Goal: Navigation & Orientation: Find specific page/section

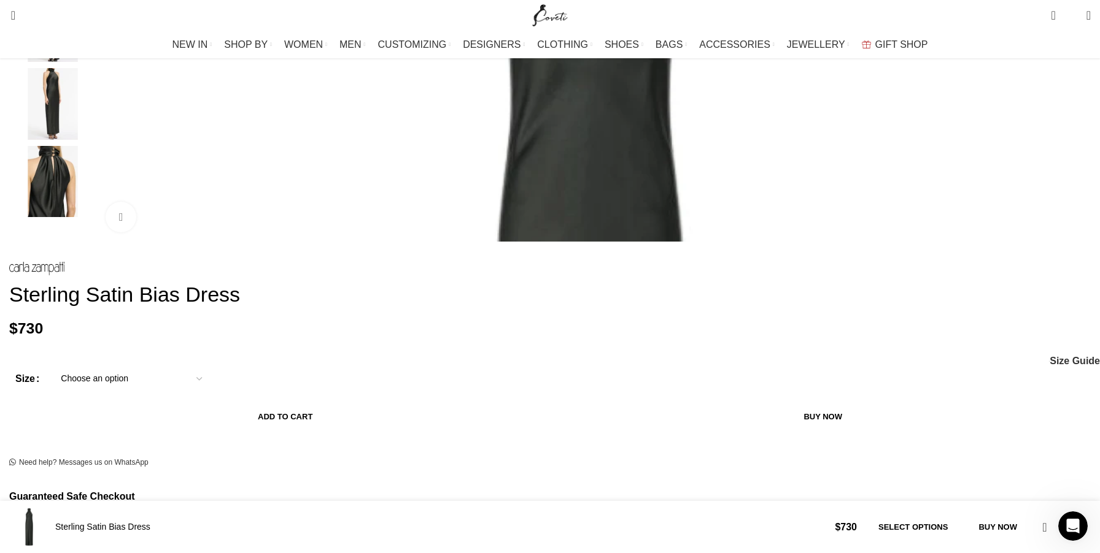
scroll to position [347, 0]
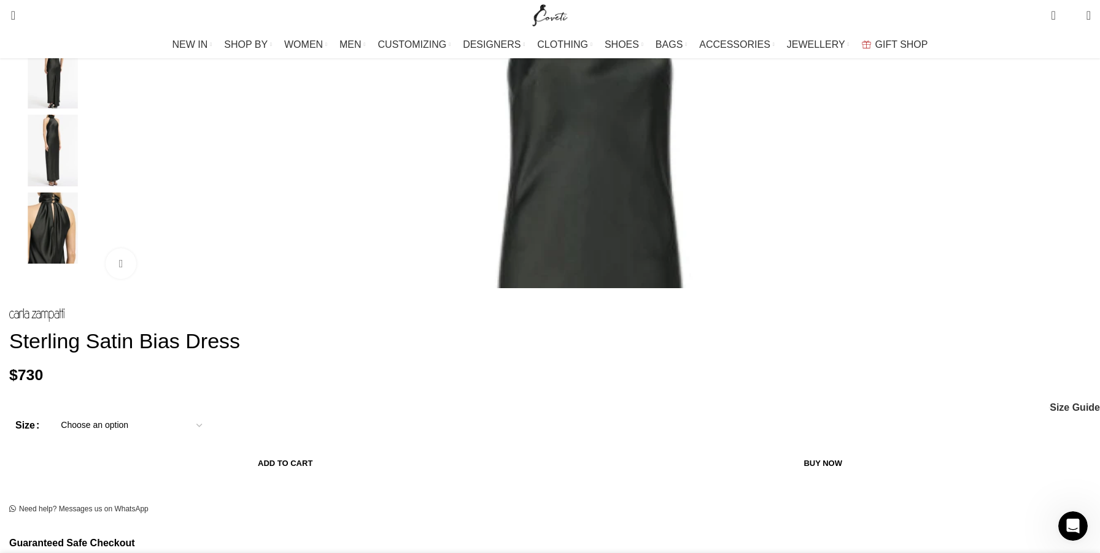
click at [90, 237] on img "5 / 5" at bounding box center [52, 229] width 75 height 72
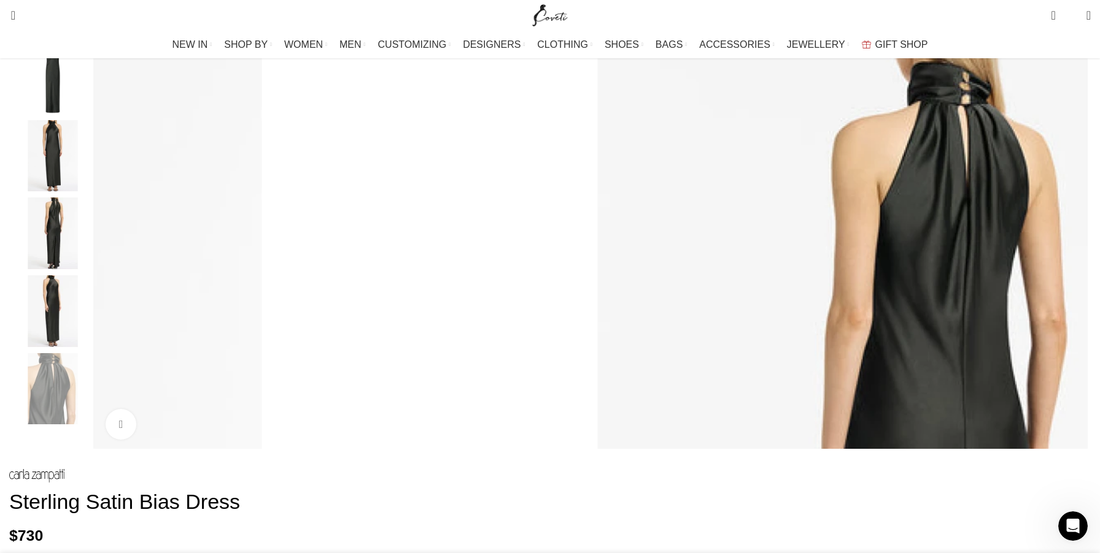
scroll to position [0, 0]
